Goal: Task Accomplishment & Management: Use online tool/utility

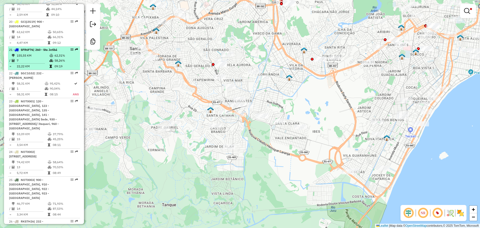
click at [70, 64] on td "09:19" at bounding box center [66, 66] width 24 height 5
select select "**********"
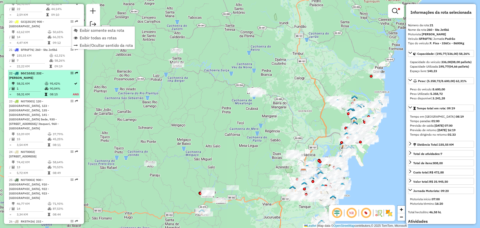
click at [61, 70] on li "22 - SGC1G52 | 232 - José de Anchieta 58,31 KM 95,42% / 1 90,04% = 58,31 KM 08:…" at bounding box center [44, 84] width 72 height 28
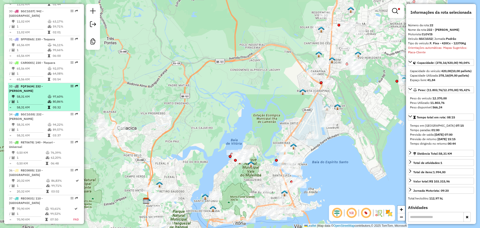
scroll to position [1092, 0]
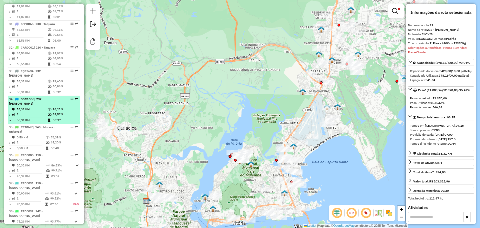
click at [53, 107] on td "94,22%" at bounding box center [65, 109] width 25 height 5
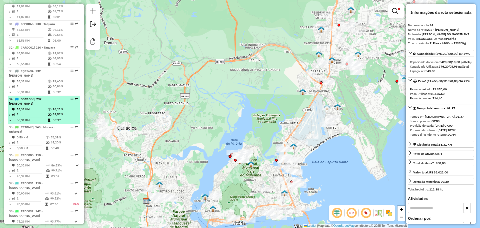
click at [53, 107] on td "94,22%" at bounding box center [65, 109] width 25 height 5
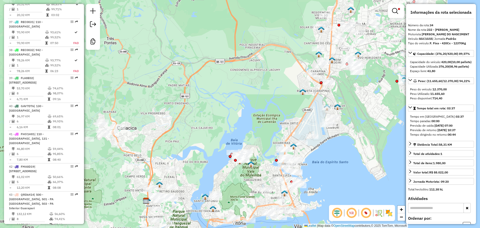
scroll to position [1294, 0]
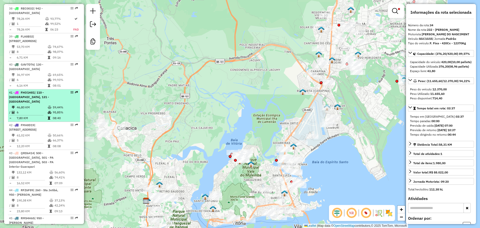
click at [50, 106] on icon at bounding box center [50, 107] width 4 height 3
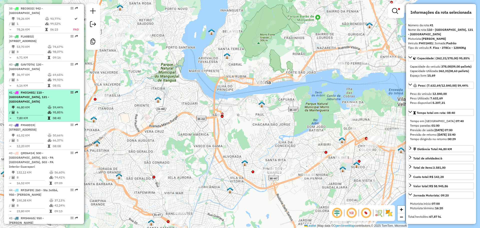
click at [53, 105] on td "59,44%" at bounding box center [65, 107] width 25 height 5
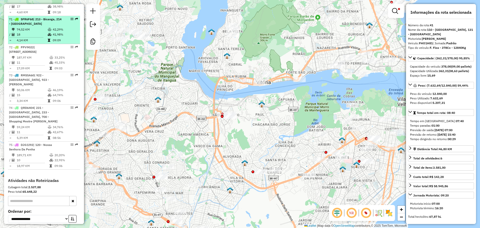
scroll to position [2280, 0]
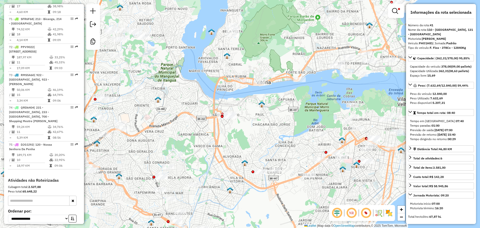
click at [262, 139] on div "Limpar filtros Janela de atendimento Grade de atendimento Capacidade Transporta…" at bounding box center [240, 114] width 480 height 228
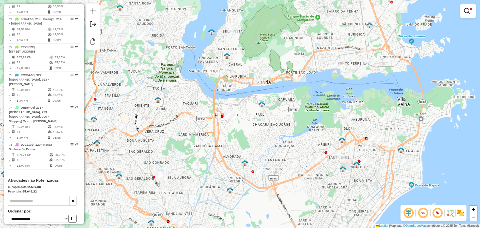
click at [262, 139] on div "Limpar filtros Janela de atendimento Grade de atendimento Capacidade Transporta…" at bounding box center [240, 114] width 480 height 228
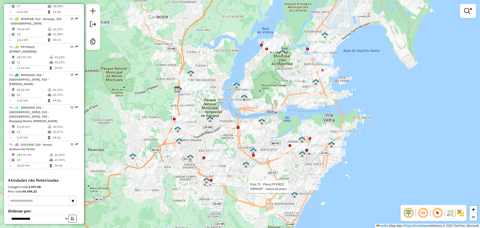
select select "**********"
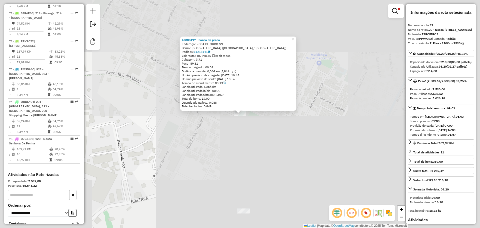
scroll to position [2289, 0]
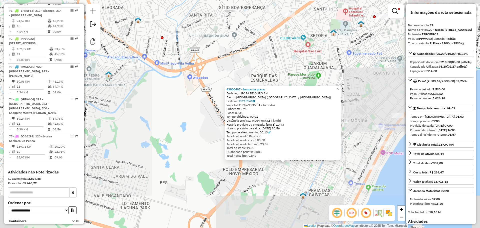
click at [309, 184] on div "43800497 - banca da praca Endereço: ROSA DE OURO SN Bairro: NOVO MEXICO (VILA V…" at bounding box center [240, 114] width 480 height 228
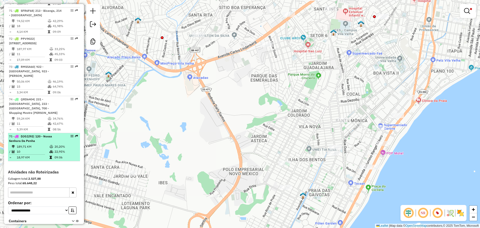
click at [64, 135] on div at bounding box center [70, 136] width 15 height 3
select select "**********"
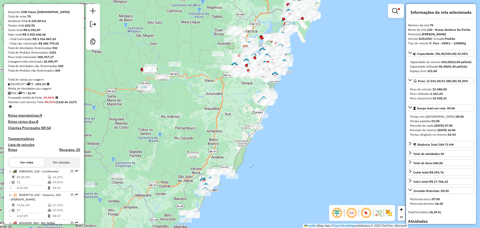
scroll to position [52, 0]
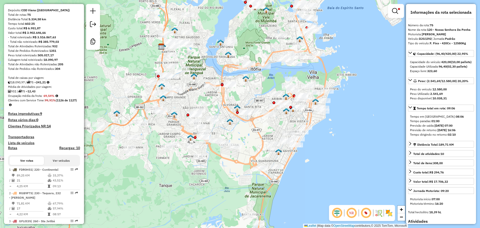
drag, startPoint x: 200, startPoint y: 99, endPoint x: 242, endPoint y: 97, distance: 42.3
click at [242, 97] on div "Limpar filtros Janela de atendimento Grade de atendimento Capacidade Transporta…" at bounding box center [240, 114] width 480 height 228
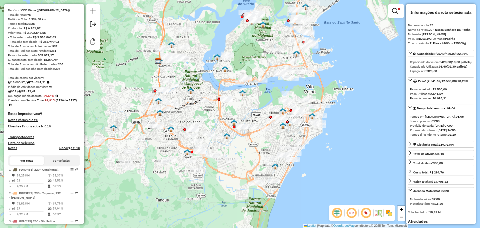
drag, startPoint x: 248, startPoint y: 94, endPoint x: 244, endPoint y: 108, distance: 15.4
click at [244, 108] on div "Limpar filtros Janela de atendimento Grade de atendimento Capacidade Transporta…" at bounding box center [240, 114] width 480 height 228
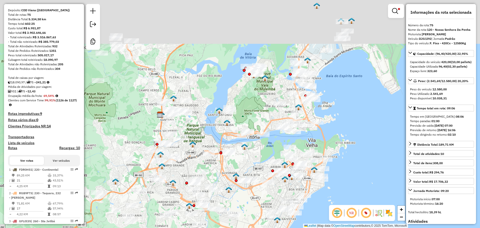
drag, startPoint x: 275, startPoint y: 25, endPoint x: 273, endPoint y: 90, distance: 64.8
click at [273, 90] on div "Limpar filtros Janela de atendimento Grade de atendimento Capacidade Transporta…" at bounding box center [240, 114] width 480 height 228
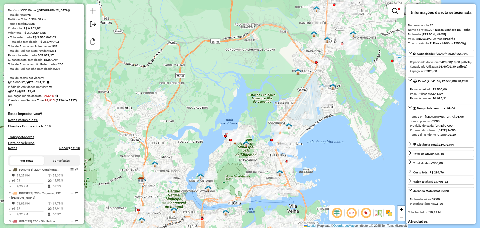
drag, startPoint x: 266, startPoint y: 102, endPoint x: 251, endPoint y: 156, distance: 56.1
click at [251, 156] on div "Limpar filtros Janela de atendimento Grade de atendimento Capacidade Transporta…" at bounding box center [240, 114] width 480 height 228
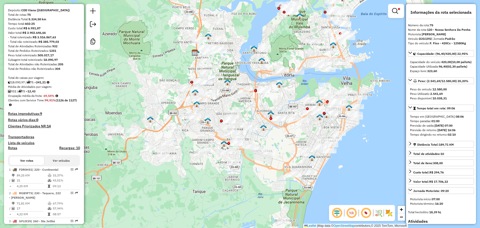
drag, startPoint x: 251, startPoint y: 156, endPoint x: 305, endPoint y: 22, distance: 144.0
click at [305, 22] on div "Limpar filtros Janela de atendimento Grade de atendimento Capacidade Transporta…" at bounding box center [240, 114] width 480 height 228
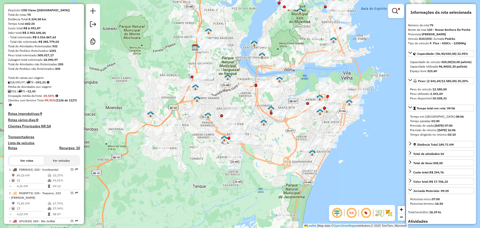
drag, startPoint x: 299, startPoint y: 39, endPoint x: 295, endPoint y: 58, distance: 19.7
click at [295, 58] on div "Limpar filtros Janela de atendimento Grade de atendimento Capacidade Transporta…" at bounding box center [240, 114] width 480 height 228
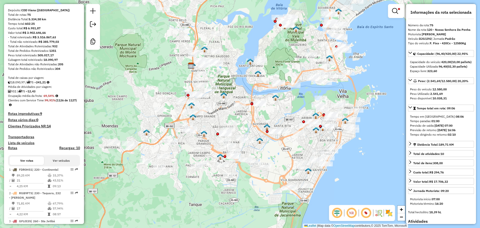
click at [282, 48] on div "Limpar filtros Janela de atendimento Grade de atendimento Capacidade Transporta…" at bounding box center [240, 114] width 480 height 228
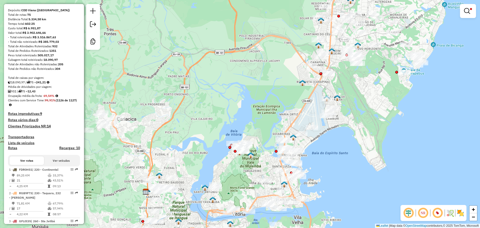
drag, startPoint x: 282, startPoint y: 53, endPoint x: 206, endPoint y: 189, distance: 156.1
click at [206, 189] on div "Limpar filtros Janela de atendimento Grade de atendimento Capacidade Transporta…" at bounding box center [240, 114] width 480 height 228
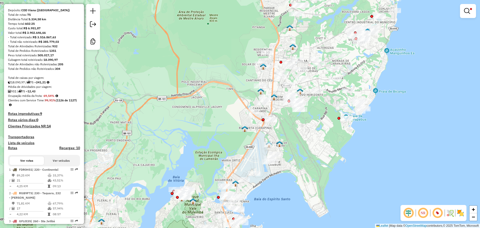
drag, startPoint x: 265, startPoint y: 136, endPoint x: 224, endPoint y: 200, distance: 76.1
click at [224, 200] on div "Rota 68 - Placa PPV9013 43807196 - RENATO AUG. CARERI L Limpar filtros Janela d…" at bounding box center [240, 114] width 480 height 228
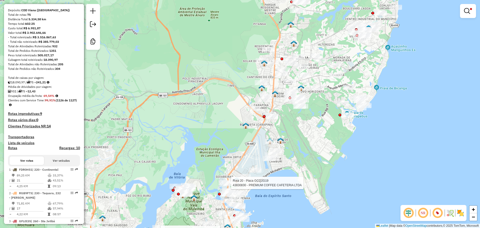
drag, startPoint x: 275, startPoint y: 184, endPoint x: 386, endPoint y: 83, distance: 150.1
click at [386, 83] on div "Rota 68 - Placa PPV9013 43807196 - RENATO AUG. CARERI L Rota 20 - Placa GCQ2G19…" at bounding box center [240, 114] width 480 height 228
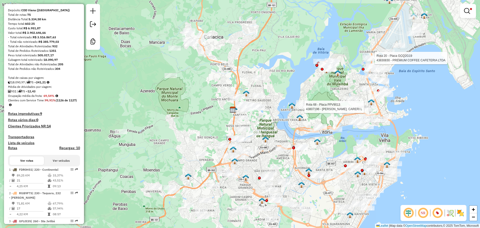
drag, startPoint x: 328, startPoint y: 76, endPoint x: 372, endPoint y: 19, distance: 71.7
click at [372, 19] on div "Rota 68 - Placa PPV9013 43807196 - RENATO AUG. CARERI L Rota 20 - Placa GCQ2G19…" at bounding box center [240, 114] width 480 height 228
